Goal: Task Accomplishment & Management: Manage account settings

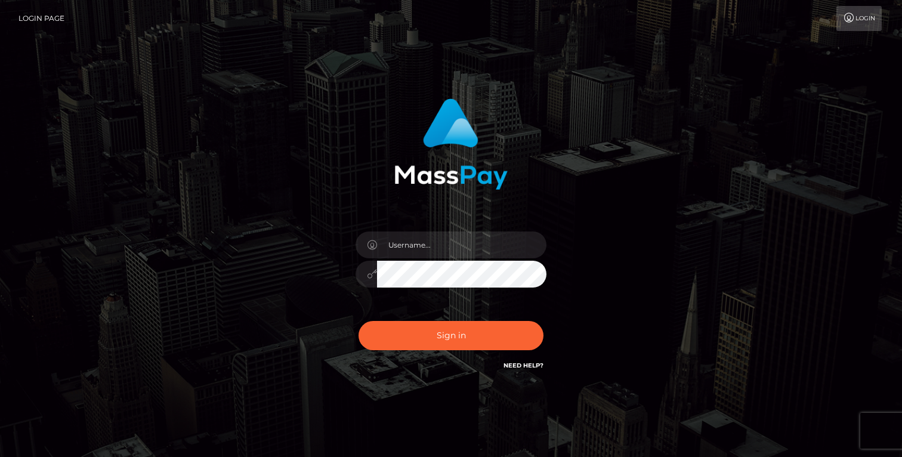
click at [415, 231] on div at bounding box center [451, 267] width 209 height 91
click at [415, 239] on input "text" at bounding box center [461, 244] width 169 height 27
click at [423, 245] on input "text" at bounding box center [461, 244] width 169 height 27
click at [449, 250] on input "text" at bounding box center [461, 244] width 169 height 27
click at [447, 252] on input "text" at bounding box center [461, 244] width 169 height 27
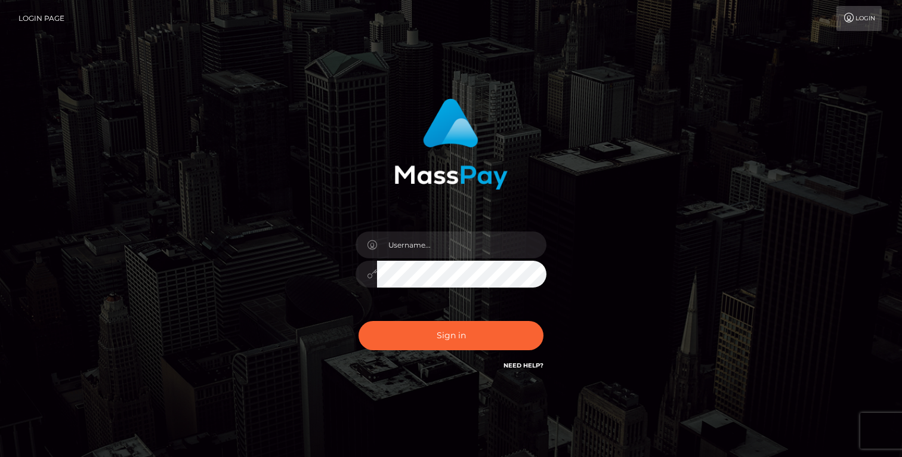
click at [628, 246] on div "Sign in" at bounding box center [451, 241] width 680 height 304
click at [520, 246] on input "text" at bounding box center [461, 244] width 169 height 27
type input "anikagoddess111@gmail.com"
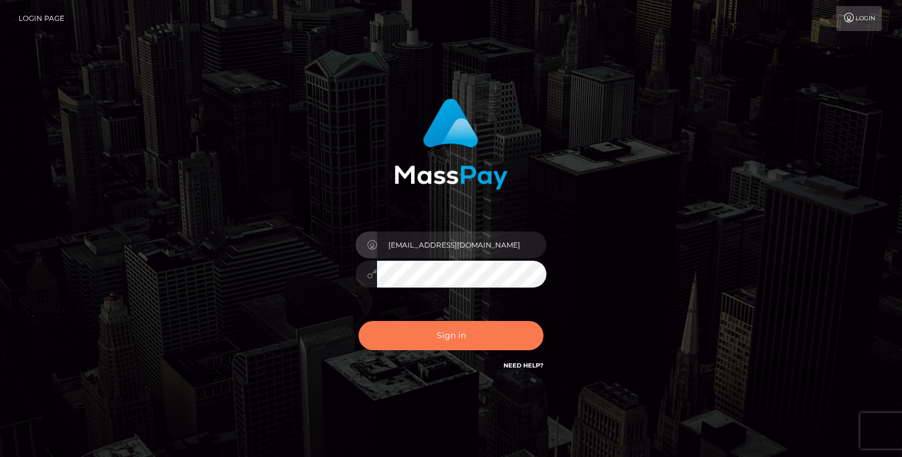
click at [490, 329] on button "Sign in" at bounding box center [450, 335] width 185 height 29
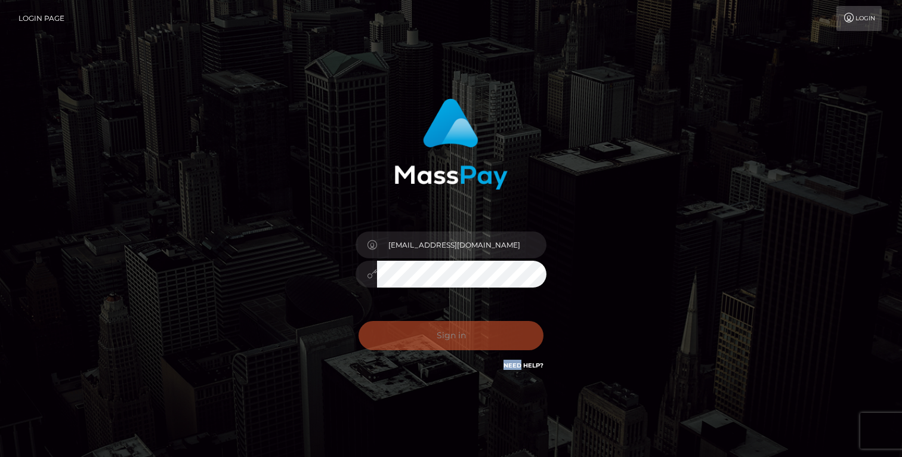
click at [490, 329] on div "Sign in Need Help?" at bounding box center [451, 340] width 209 height 53
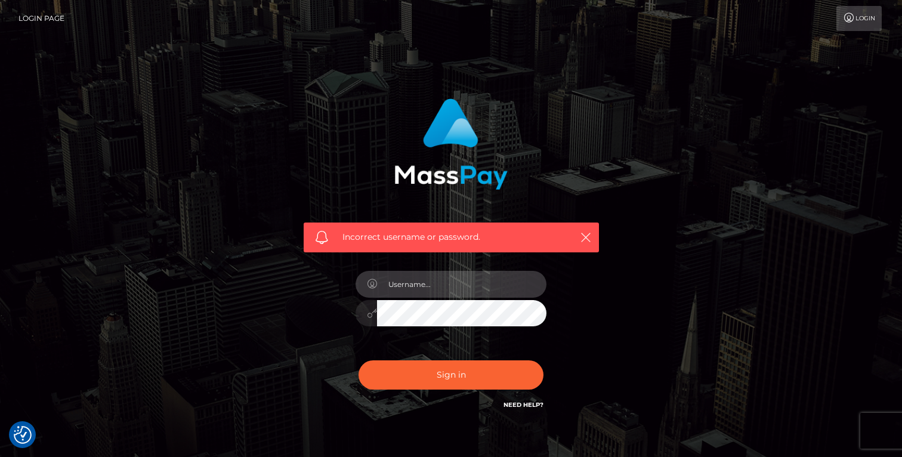
click at [486, 277] on input "text" at bounding box center [461, 284] width 169 height 27
type input "anikagoddess111@gmail.com"
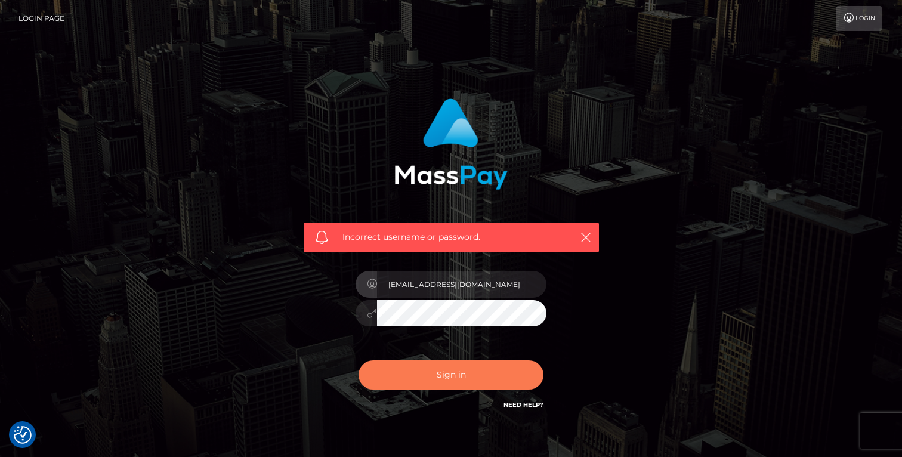
click at [472, 381] on button "Sign in" at bounding box center [450, 374] width 185 height 29
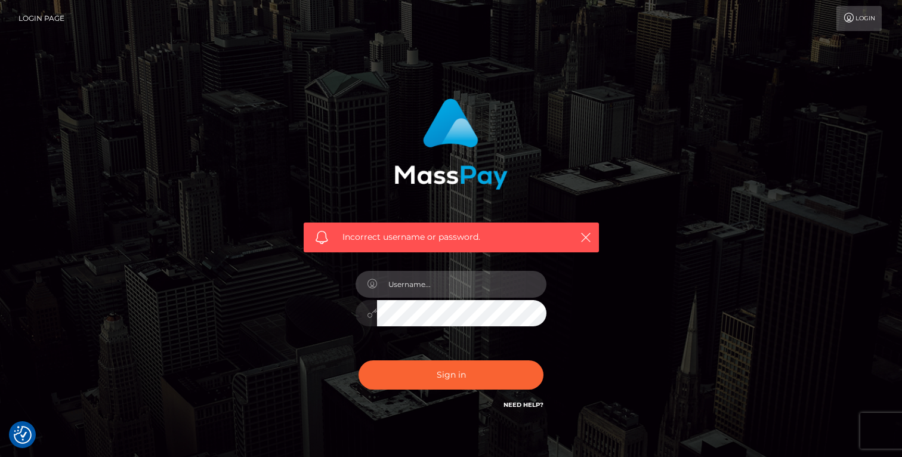
click at [435, 290] on input "text" at bounding box center [461, 284] width 169 height 27
type input "[EMAIL_ADDRESS][DOMAIN_NAME]"
click at [370, 314] on icon at bounding box center [372, 313] width 10 height 10
click at [358, 360] on button "Sign in" at bounding box center [450, 374] width 185 height 29
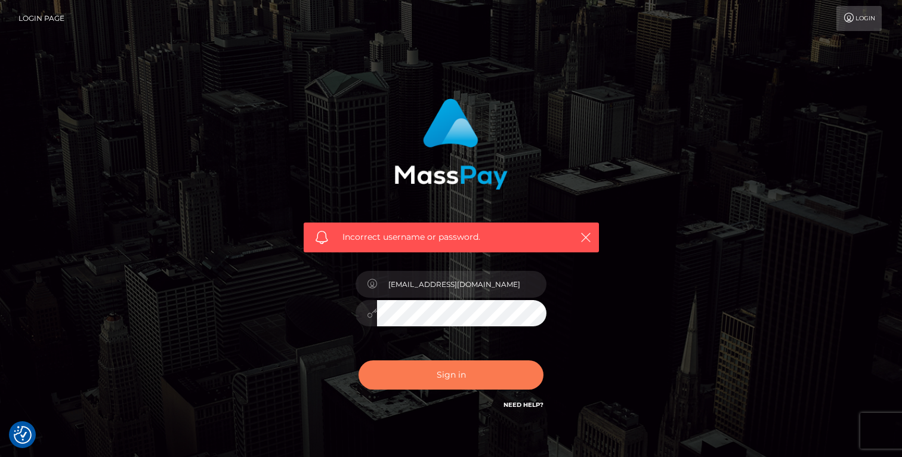
click at [379, 383] on button "Sign in" at bounding box center [450, 374] width 185 height 29
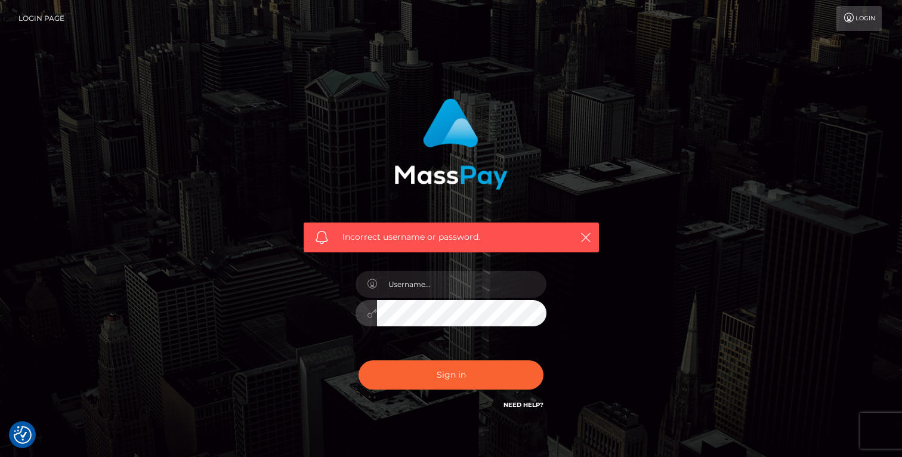
click at [246, 354] on div "Incorrect username or password." at bounding box center [451, 260] width 680 height 343
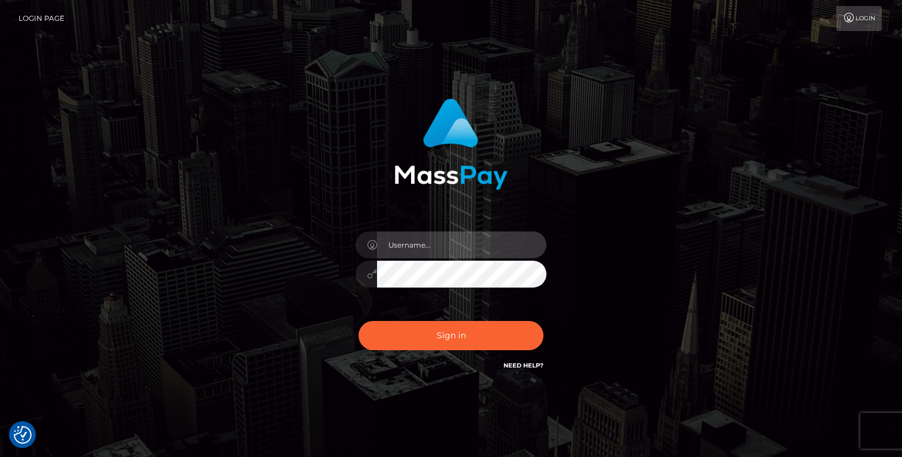
click at [445, 249] on input "text" at bounding box center [461, 244] width 169 height 27
type input "[EMAIL_ADDRESS][DOMAIN_NAME]"
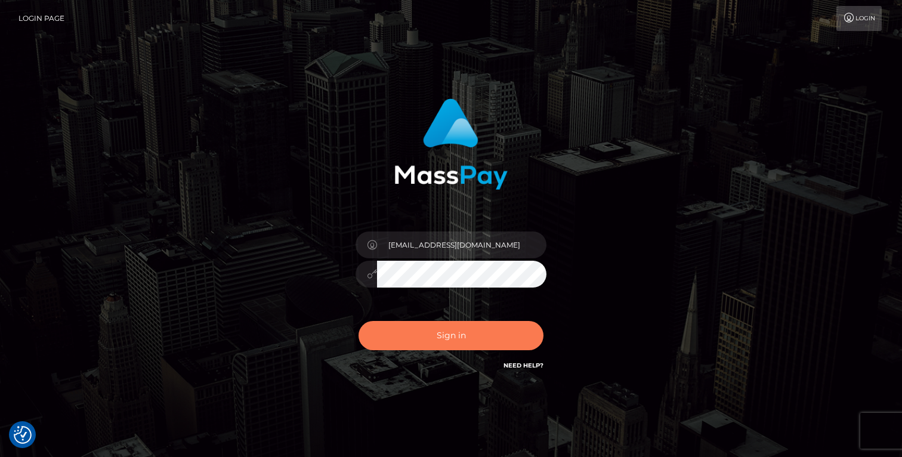
click at [379, 337] on button "Sign in" at bounding box center [450, 335] width 185 height 29
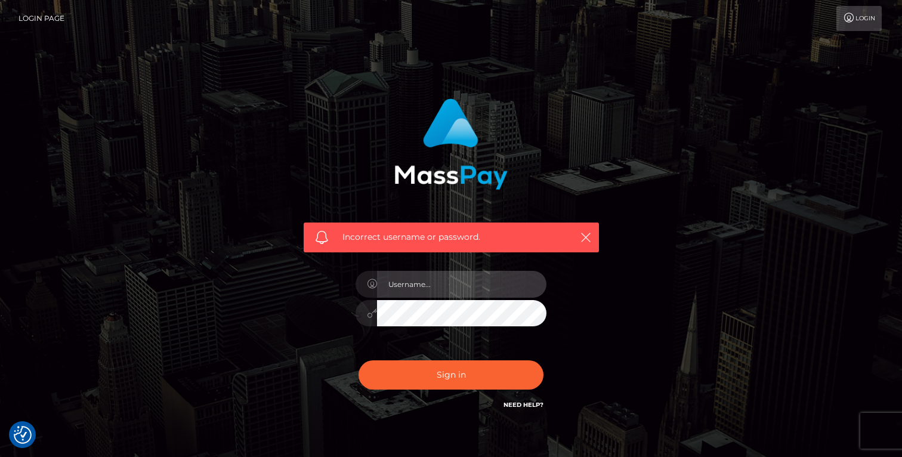
click at [410, 284] on input "text" at bounding box center [461, 284] width 169 height 27
type input "[EMAIL_ADDRESS][DOMAIN_NAME]"
click at [358, 360] on button "Sign in" at bounding box center [450, 374] width 185 height 29
click at [443, 286] on input "text" at bounding box center [461, 284] width 169 height 27
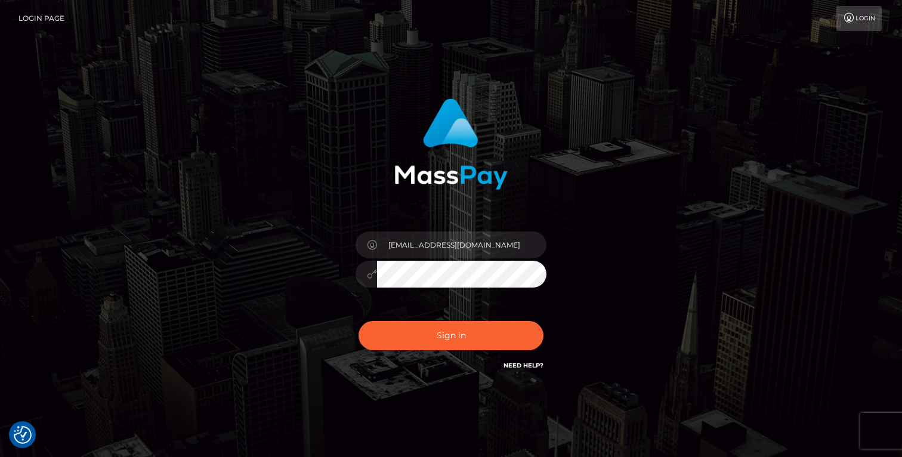
click at [524, 367] on link "Need Help?" at bounding box center [523, 365] width 40 height 8
